Goal: Transaction & Acquisition: Obtain resource

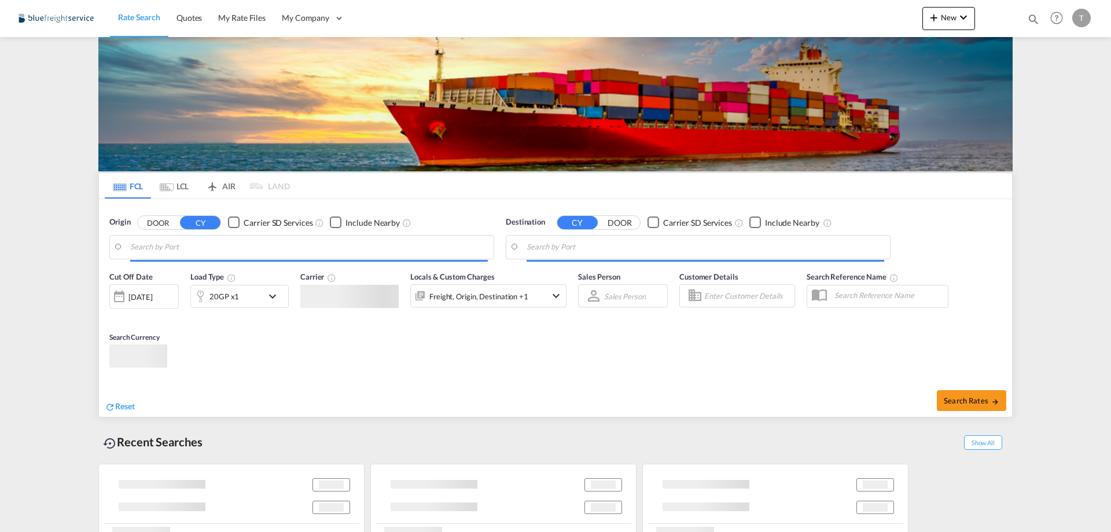
type input "[GEOGRAPHIC_DATA], [GEOGRAPHIC_DATA]"
type input "San Antonio, CLSAI"
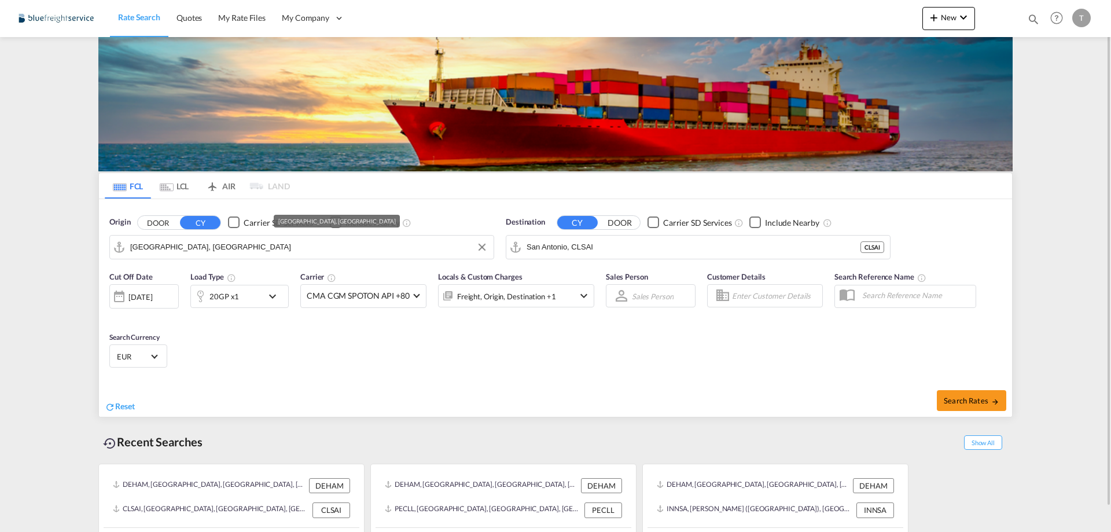
click at [252, 247] on input "[GEOGRAPHIC_DATA], [GEOGRAPHIC_DATA]" at bounding box center [309, 246] width 358 height 17
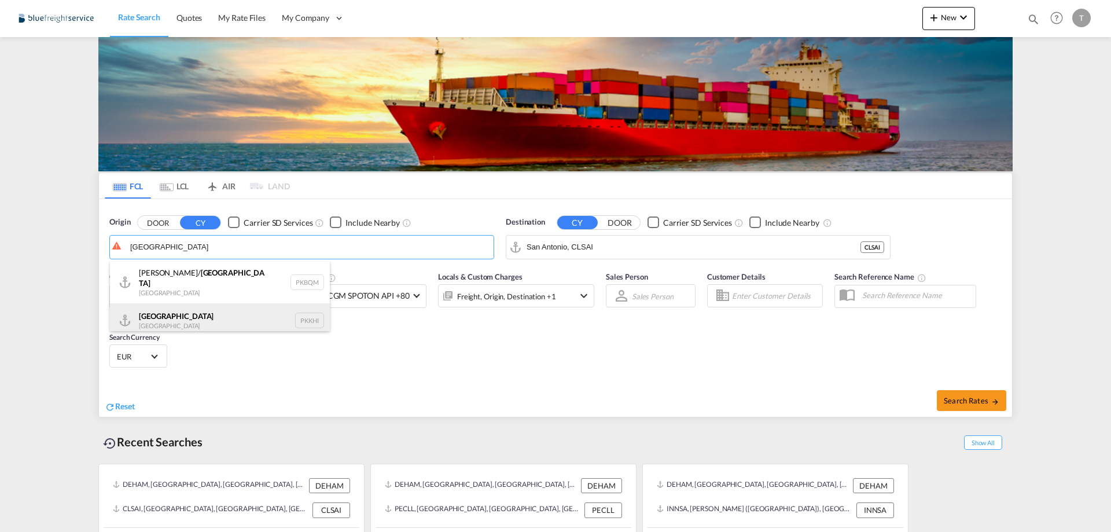
click at [236, 329] on div "[GEOGRAPHIC_DATA] [GEOGRAPHIC_DATA] PKKHI" at bounding box center [220, 320] width 220 height 35
type input "[GEOGRAPHIC_DATA], PKKHI"
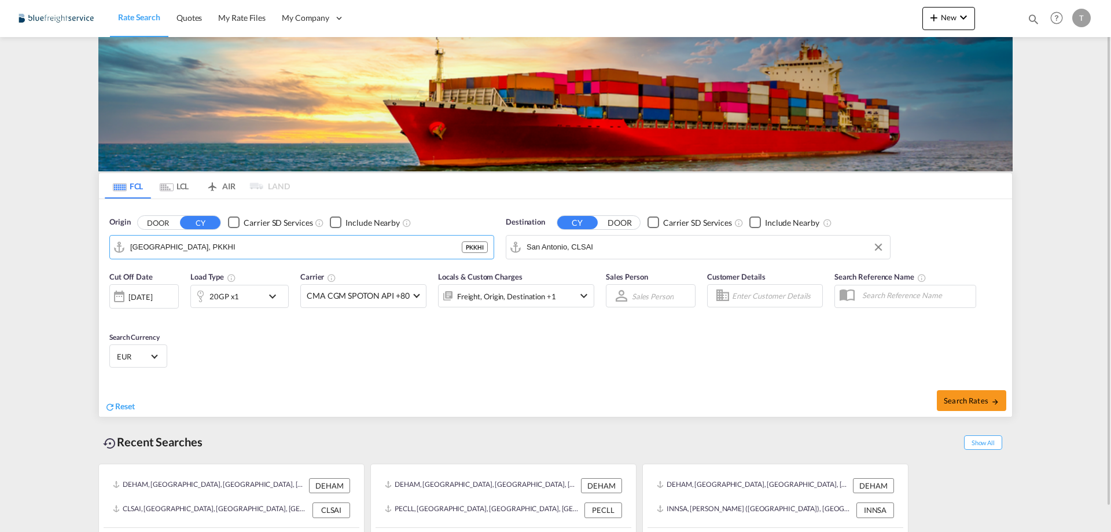
click at [621, 248] on input "San Antonio, CLSAI" at bounding box center [706, 246] width 358 height 17
click at [564, 275] on div "Hamburg [GEOGRAPHIC_DATA] [GEOGRAPHIC_DATA]" at bounding box center [616, 279] width 220 height 35
type input "[GEOGRAPHIC_DATA], [GEOGRAPHIC_DATA]"
click at [968, 401] on span "Search Rates" at bounding box center [972, 400] width 56 height 9
type input "PKKHI to [GEOGRAPHIC_DATA] / [DATE]"
